Goal: Information Seeking & Learning: Understand process/instructions

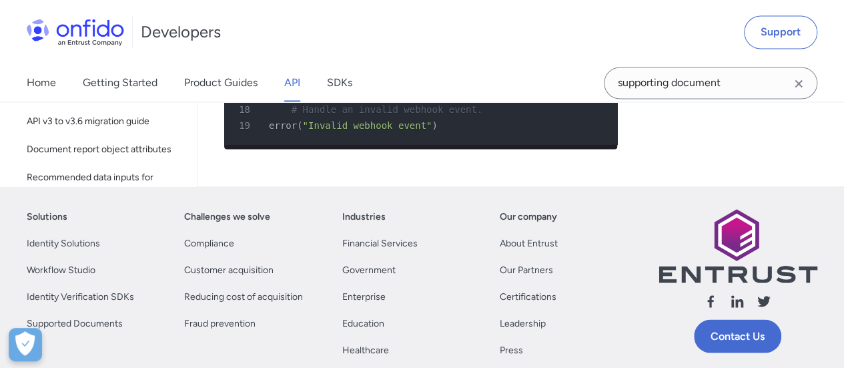
scroll to position [1134, 0]
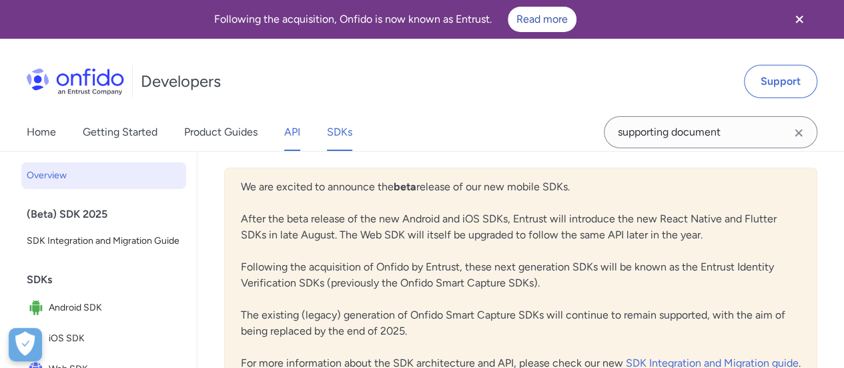
click at [286, 132] on link "API" at bounding box center [292, 131] width 16 height 37
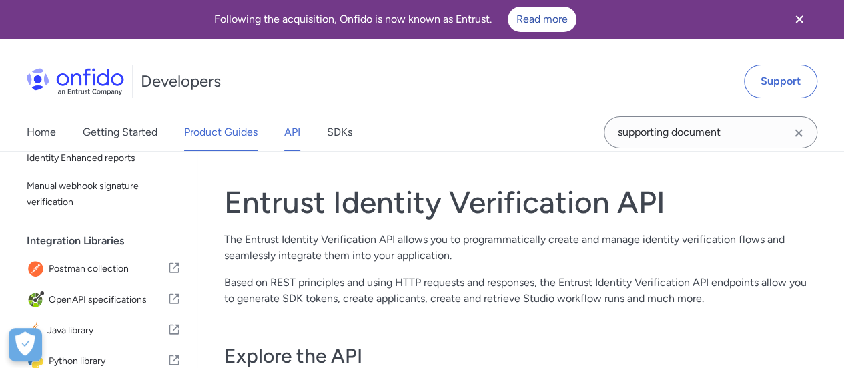
click at [245, 133] on link "Product Guides" at bounding box center [220, 131] width 73 height 37
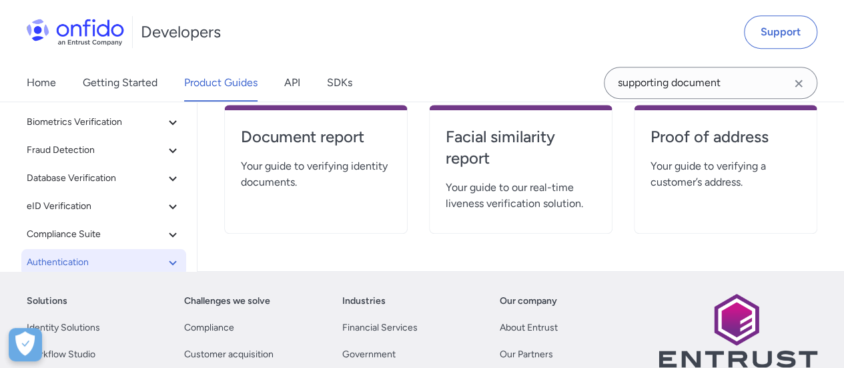
scroll to position [67, 0]
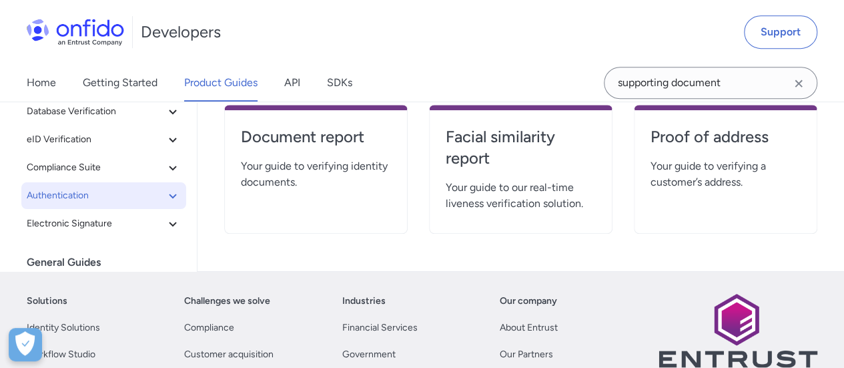
click at [115, 199] on span "Authentication" at bounding box center [96, 195] width 138 height 16
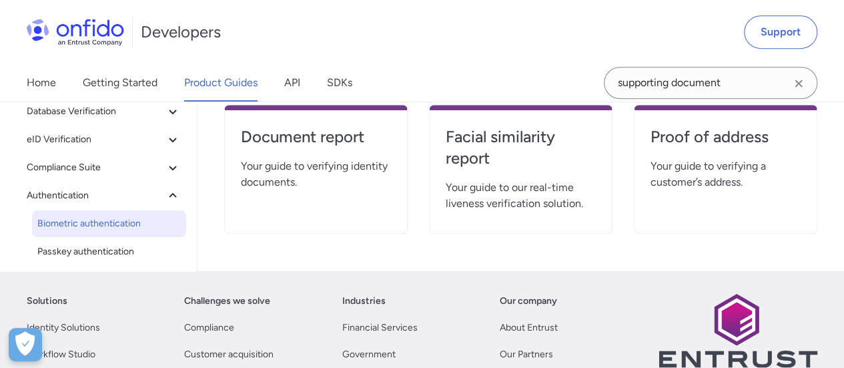
scroll to position [133, 0]
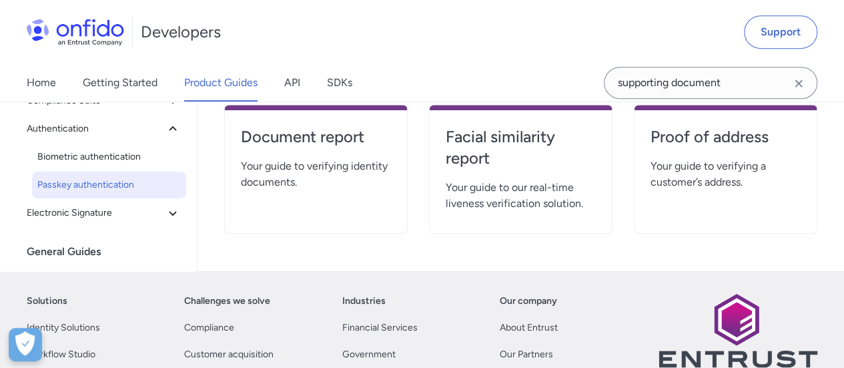
click at [113, 188] on span "Passkey authentication" at bounding box center [108, 185] width 143 height 16
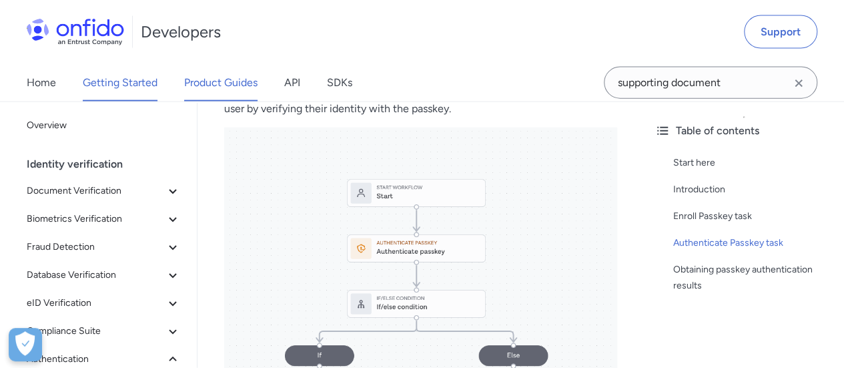
scroll to position [1468, 0]
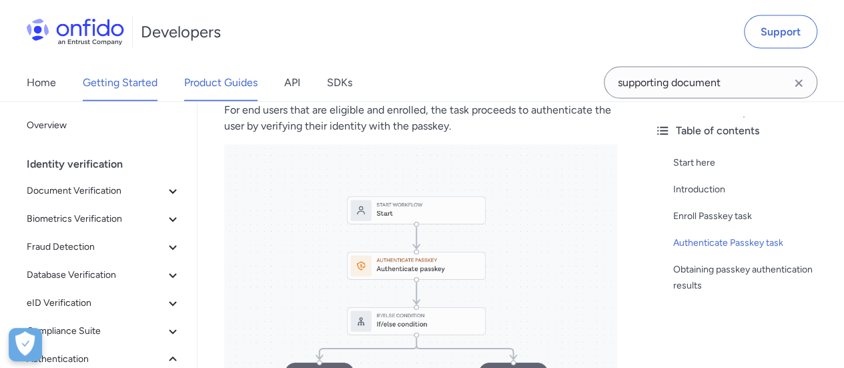
click at [110, 79] on link "Getting Started" at bounding box center [120, 82] width 75 height 37
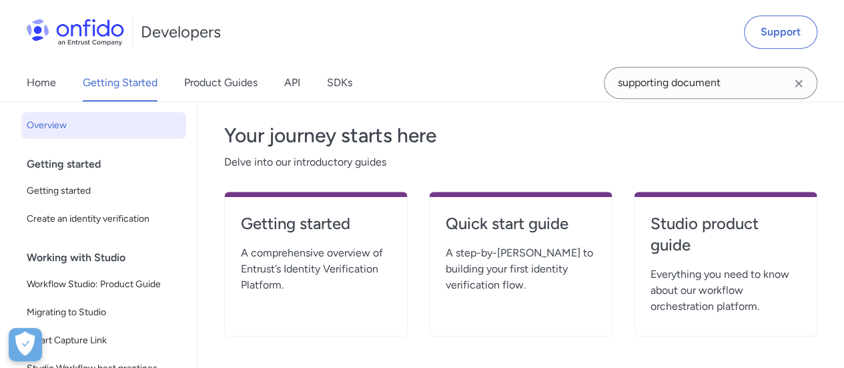
scroll to position [334, 0]
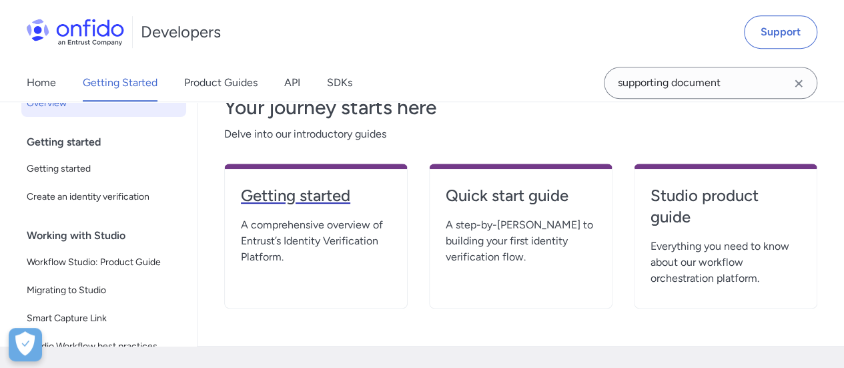
click at [317, 196] on h4 "Getting started" at bounding box center [316, 195] width 150 height 21
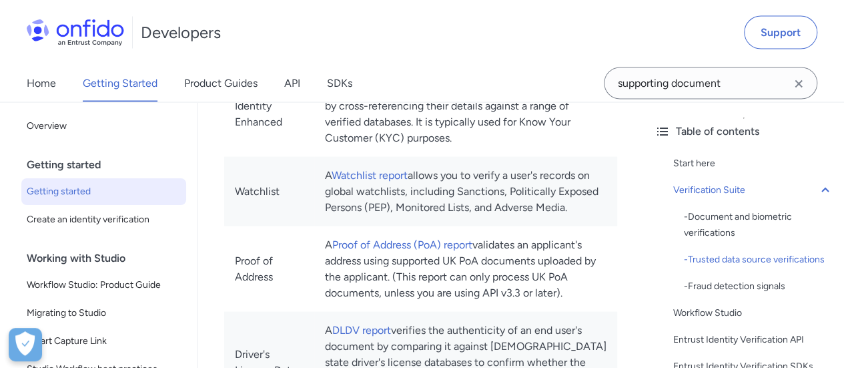
scroll to position [1268, 0]
